Goal: Information Seeking & Learning: Check status

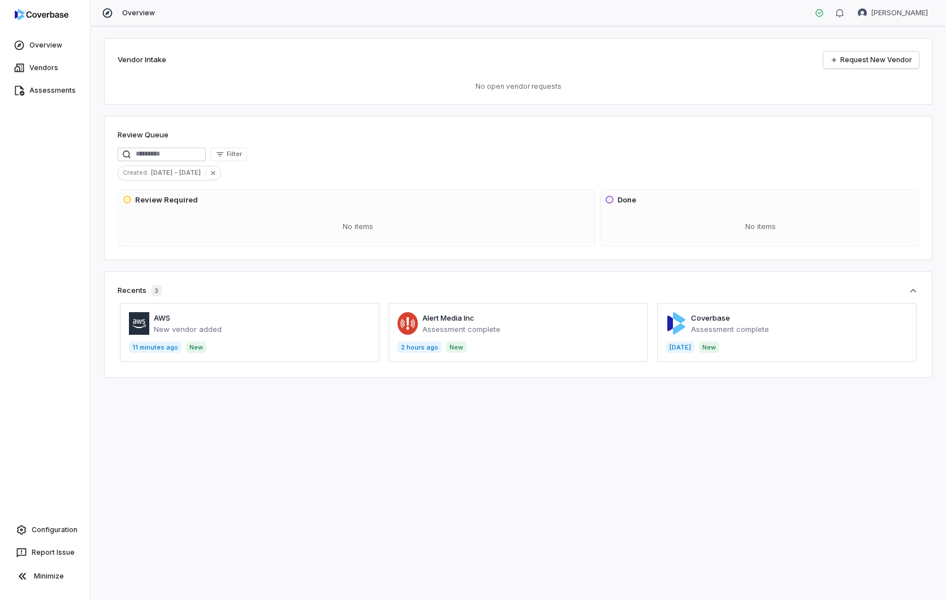
click at [468, 327] on span at bounding box center [517, 332] width 259 height 59
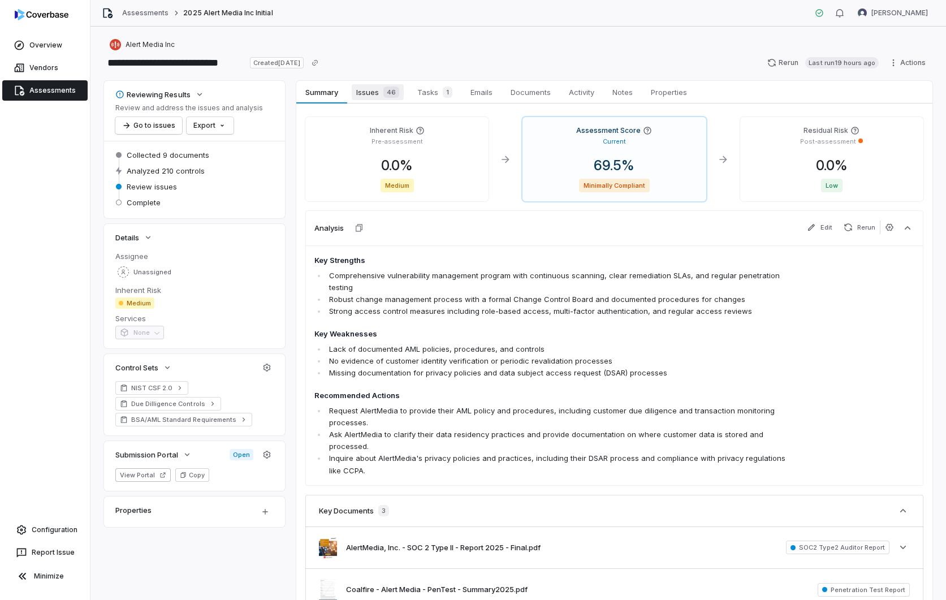
click at [366, 92] on span "Issues 46" at bounding box center [378, 92] width 52 height 16
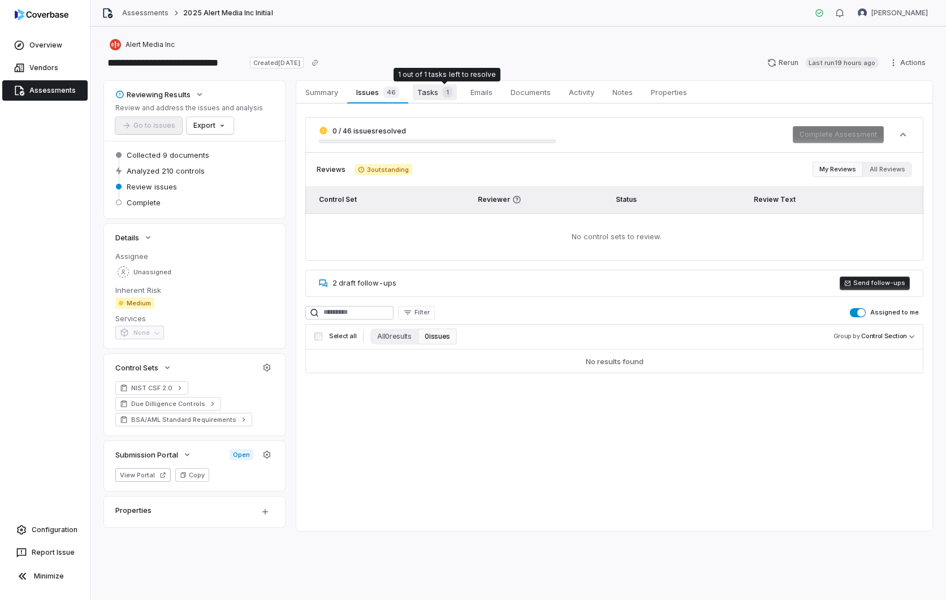
click at [434, 93] on span "Tasks 1" at bounding box center [435, 92] width 44 height 16
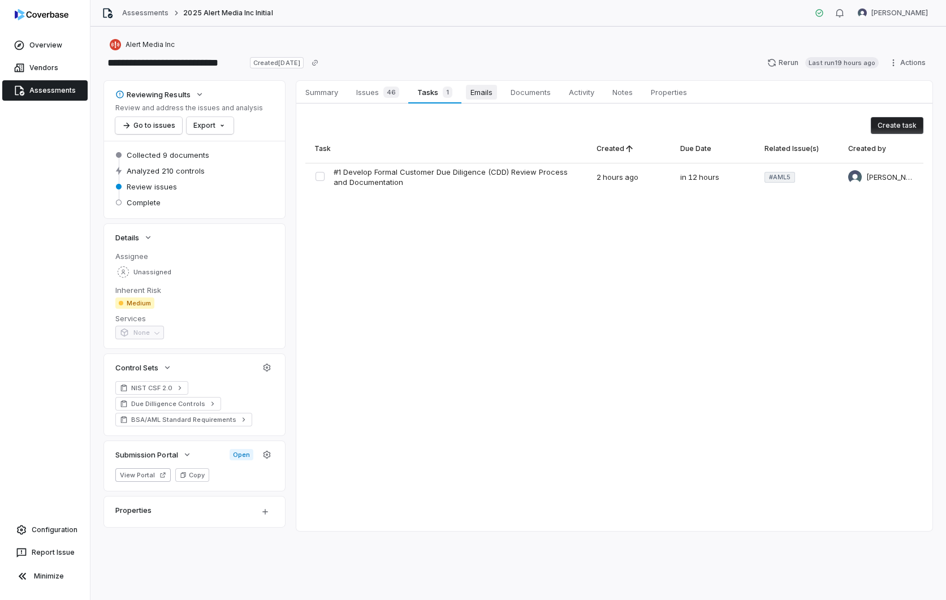
click at [491, 88] on span "Emails" at bounding box center [481, 92] width 31 height 15
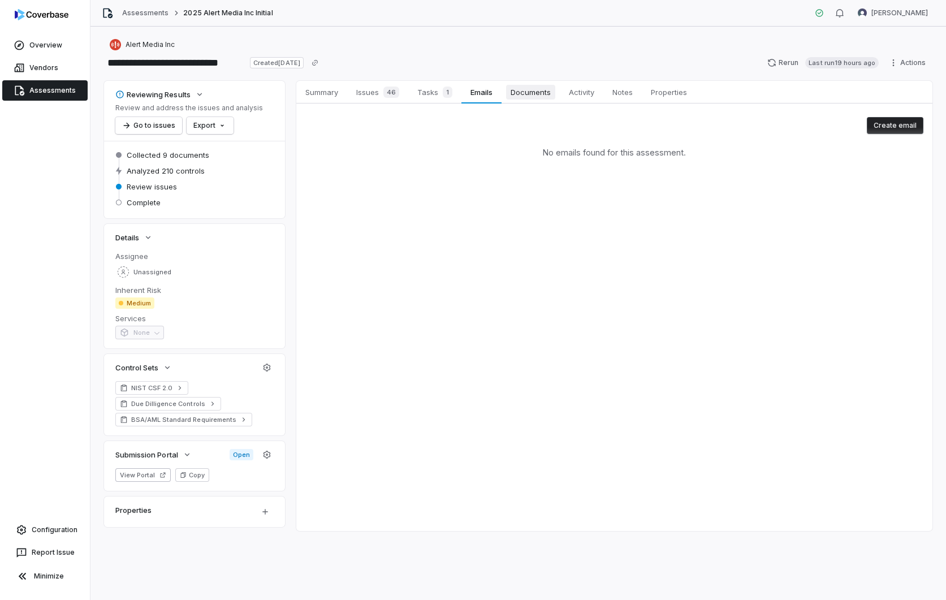
click at [535, 98] on span "Documents" at bounding box center [530, 92] width 49 height 15
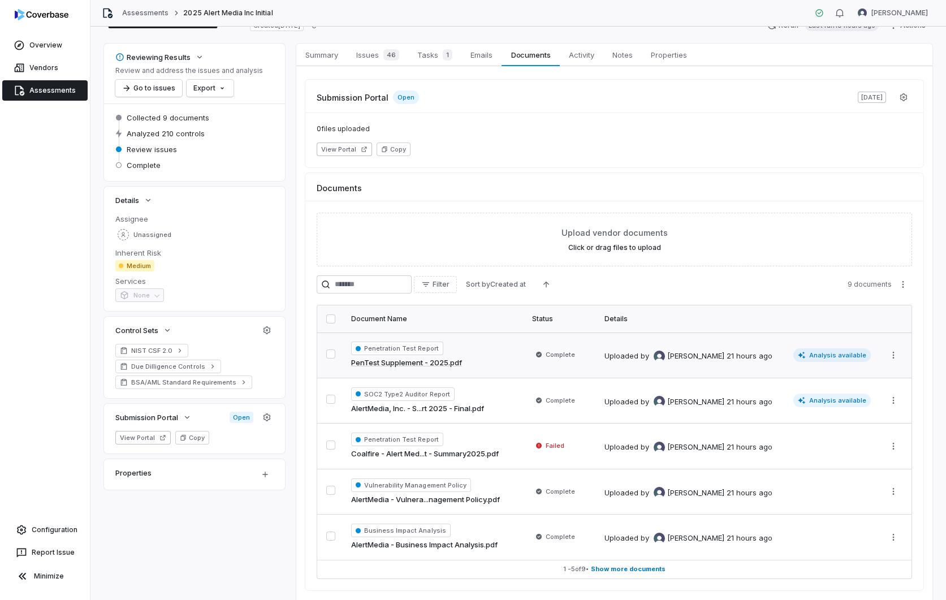
scroll to position [77, 0]
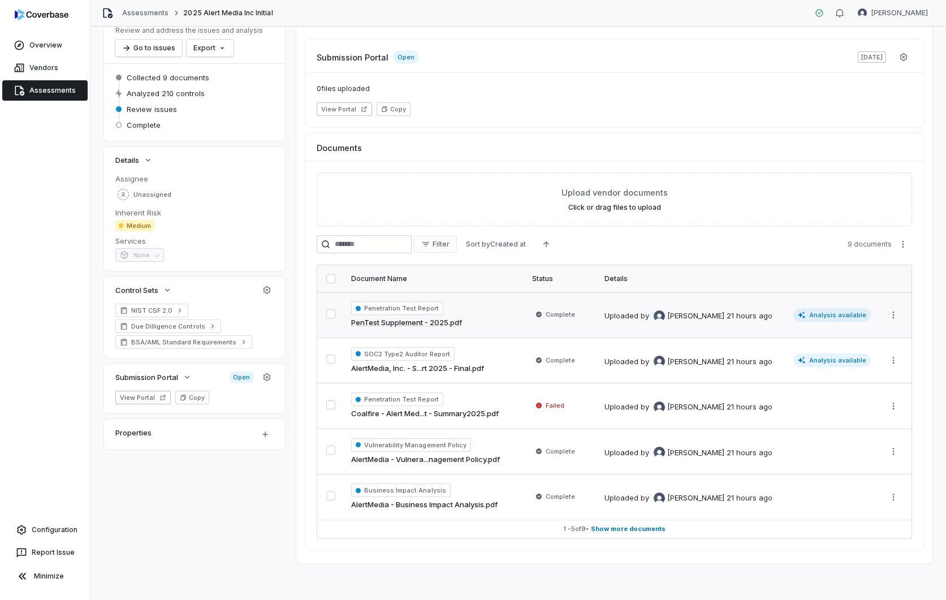
click at [824, 310] on span "Analysis available" at bounding box center [832, 315] width 78 height 14
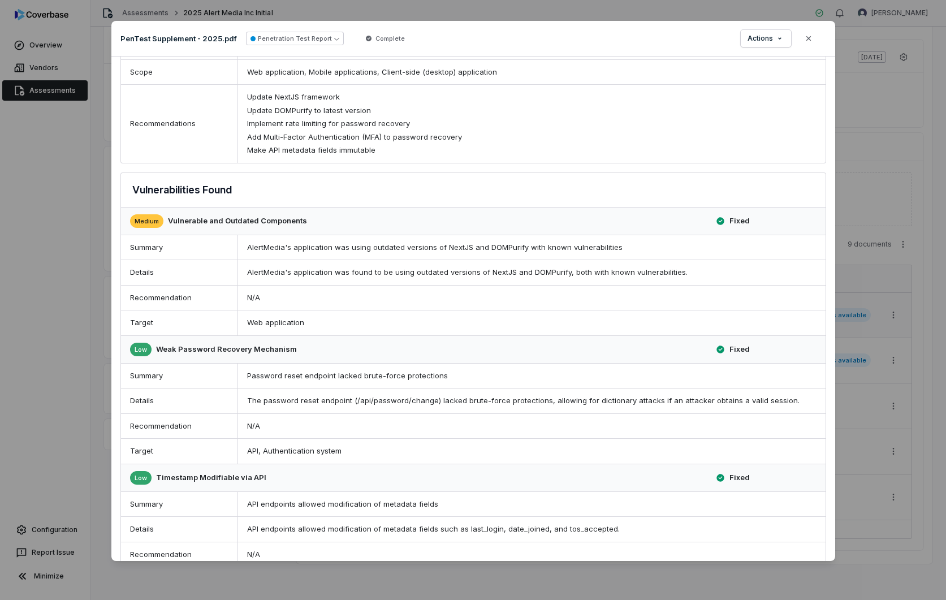
scroll to position [458, 0]
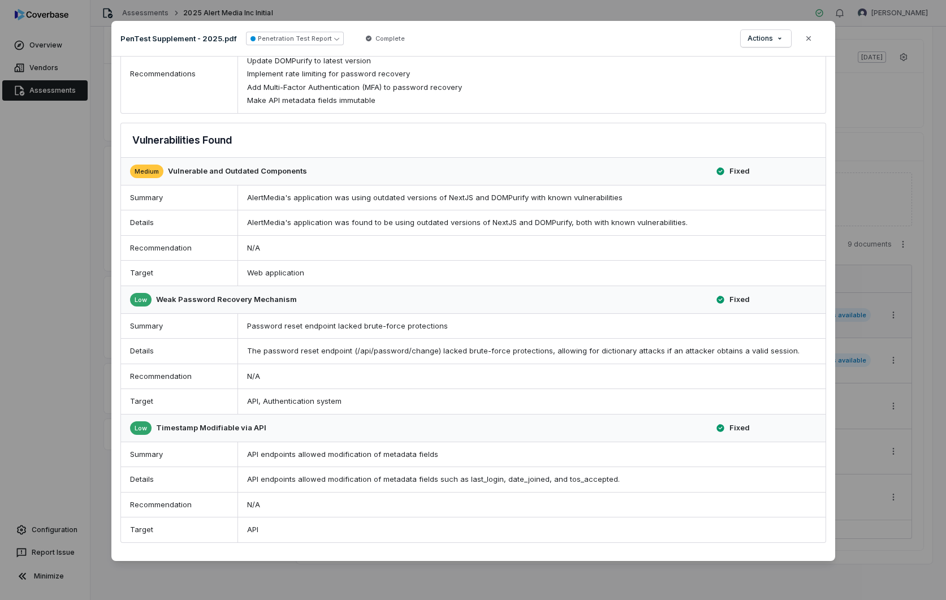
click at [809, 38] on icon "button" at bounding box center [808, 38] width 9 height 9
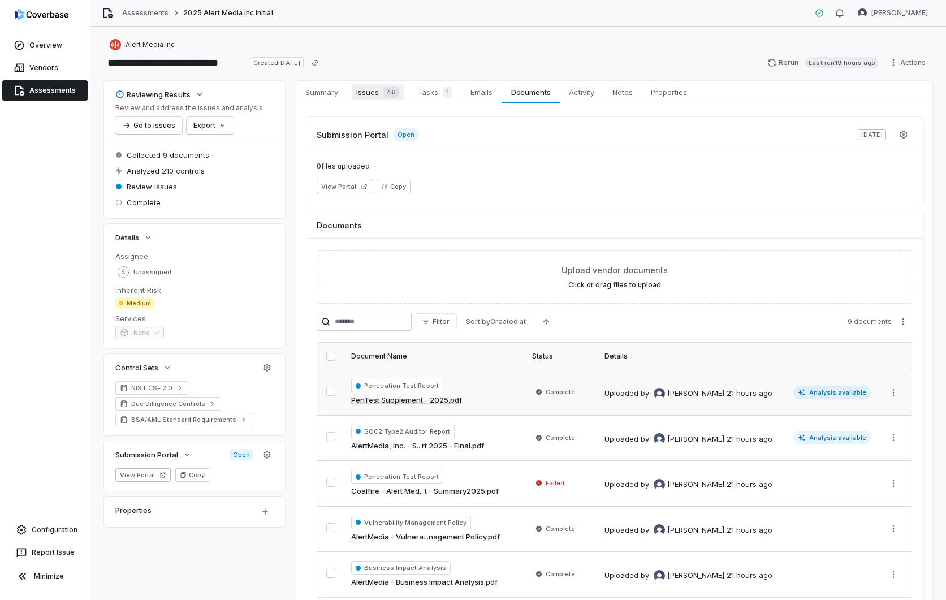
click at [377, 96] on span "Issues 46" at bounding box center [378, 92] width 52 height 16
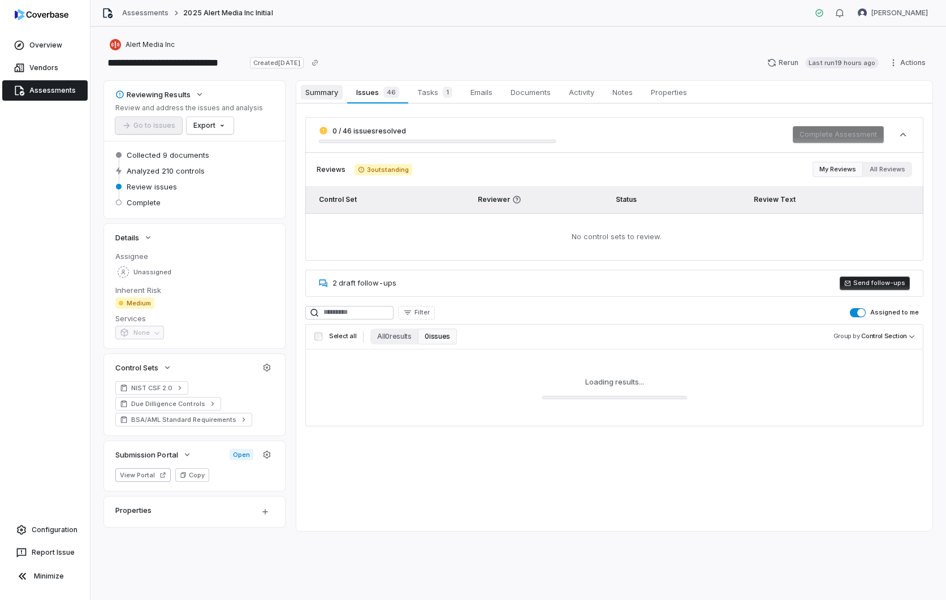
click at [331, 96] on span "Summary" at bounding box center [322, 92] width 42 height 15
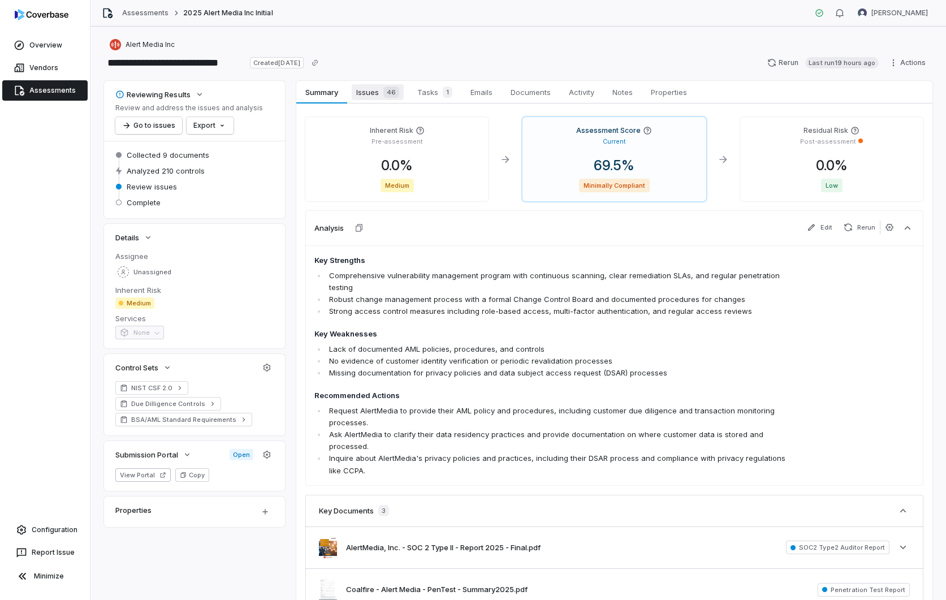
click at [370, 94] on span "Issues 46" at bounding box center [378, 92] width 52 height 16
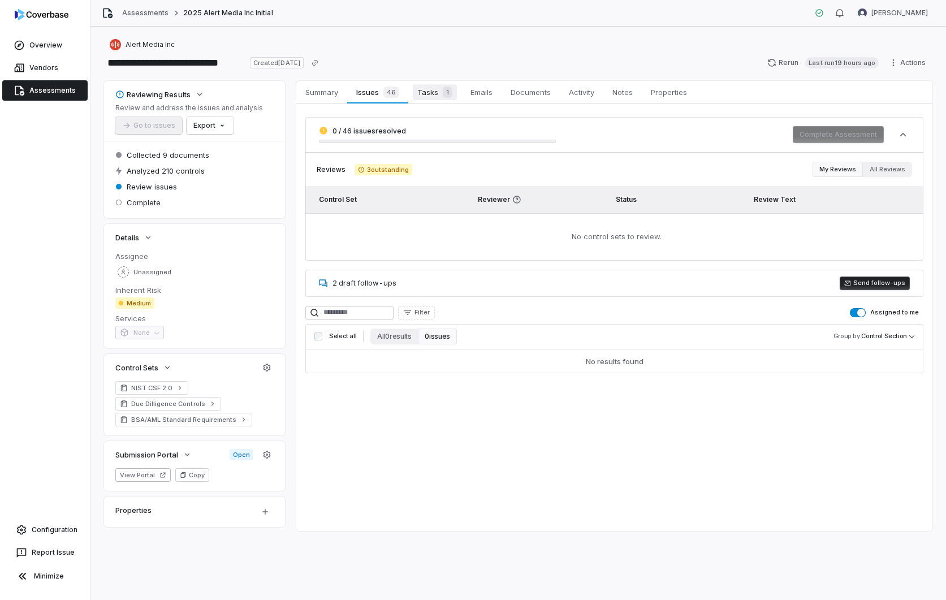
click at [426, 93] on span "Tasks 1" at bounding box center [435, 92] width 44 height 16
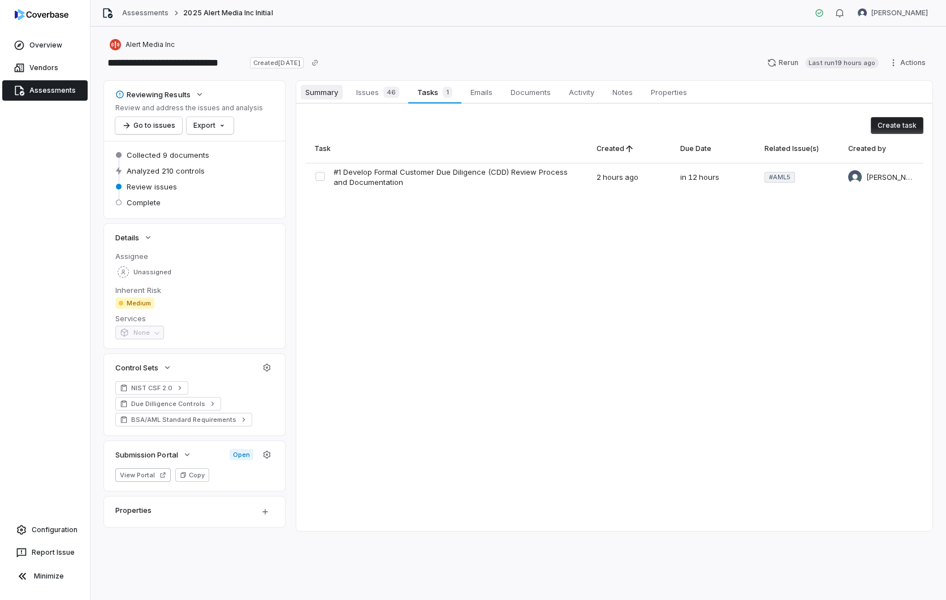
click at [319, 98] on span "Summary" at bounding box center [322, 92] width 42 height 15
